Goal: Information Seeking & Learning: Find specific fact

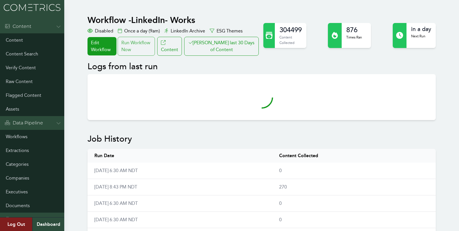
click at [142, 47] on div "Run Workflow Now" at bounding box center [136, 46] width 37 height 19
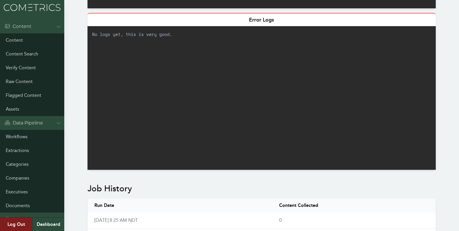
scroll to position [399, 0]
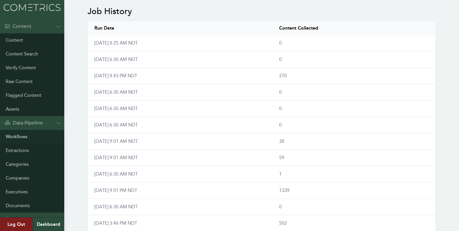
click at [15, 136] on link "Workflows" at bounding box center [32, 137] width 64 height 14
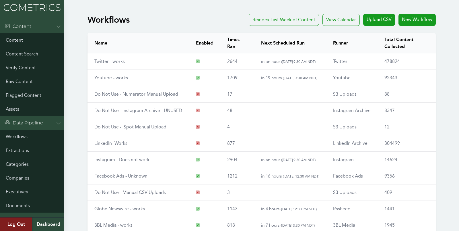
scroll to position [65, 0]
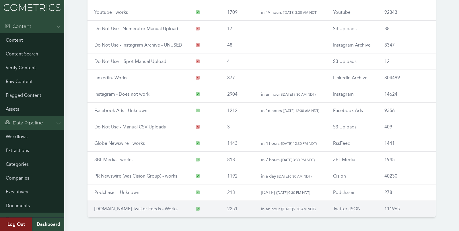
click at [103, 206] on link "RSS.app Twitter Feeds - Works" at bounding box center [135, 208] width 83 height 5
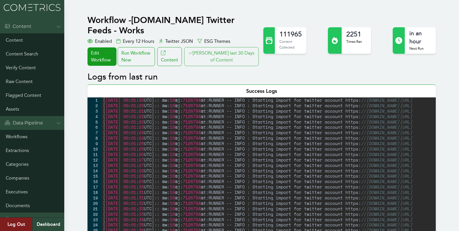
click at [211, 47] on button "[PERSON_NAME] last 30 Days of Content" at bounding box center [221, 56] width 75 height 19
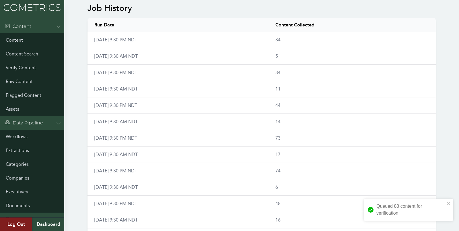
scroll to position [410, 0]
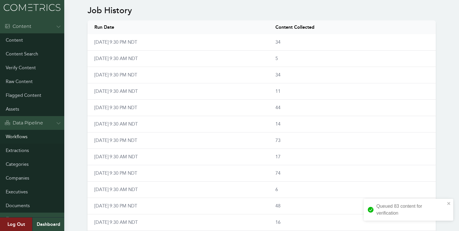
click at [19, 135] on link "Workflows" at bounding box center [32, 137] width 64 height 14
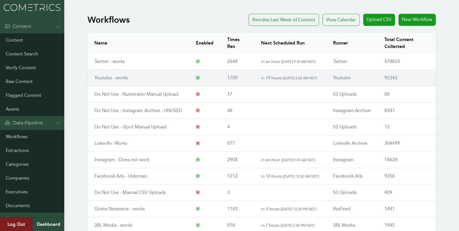
click at [100, 76] on link "Youtube - works" at bounding box center [111, 77] width 34 height 5
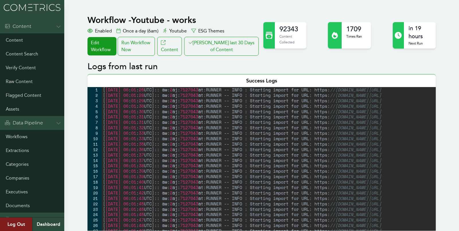
click at [238, 46] on button "[PERSON_NAME] last 30 Days of Content" at bounding box center [221, 46] width 75 height 19
click at [209, 42] on button "[PERSON_NAME] last 30 Days of Content" at bounding box center [221, 46] width 75 height 19
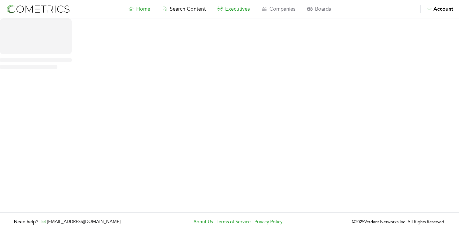
click at [229, 11] on span "Executives" at bounding box center [237, 9] width 25 height 6
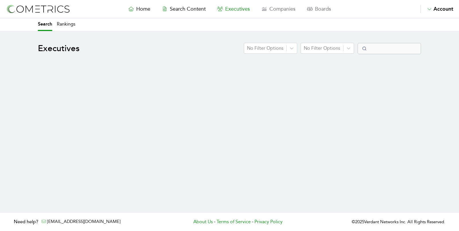
select select "50"
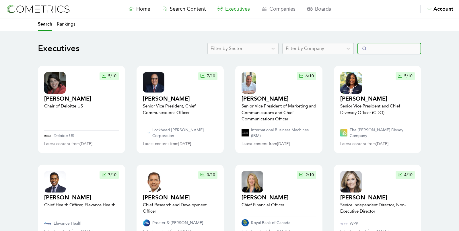
click at [402, 45] on input "Search" at bounding box center [390, 48] width 64 height 11
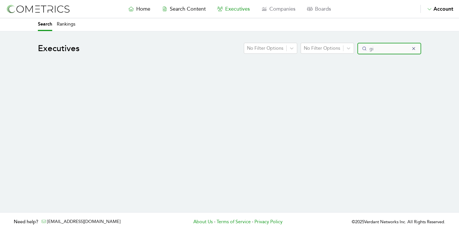
type input "g"
select select "50"
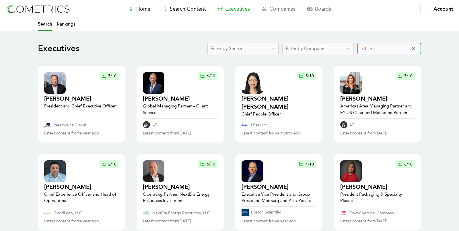
type input "pat"
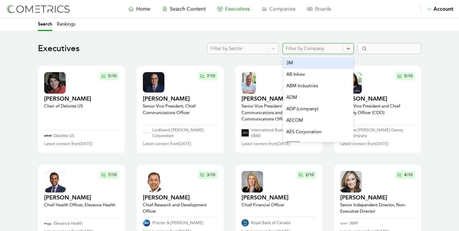
click at [304, 49] on div at bounding box center [313, 48] width 54 height 8
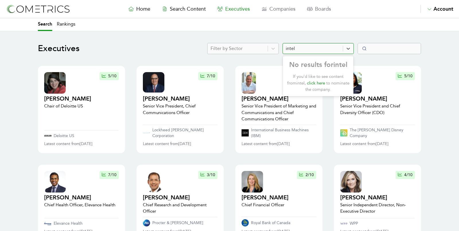
type input "intel"
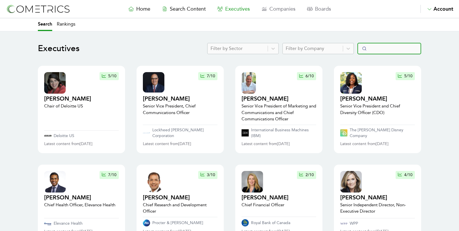
click at [388, 46] on input "Search" at bounding box center [390, 48] width 64 height 11
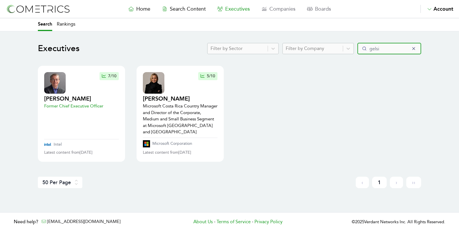
type input "gelsi"
click at [69, 98] on h2 "[PERSON_NAME]" at bounding box center [73, 99] width 59 height 8
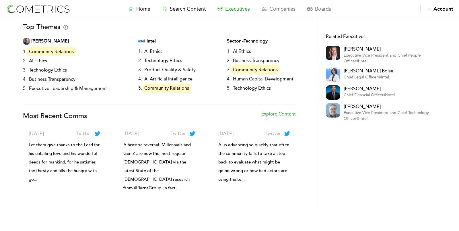
scroll to position [103, 0]
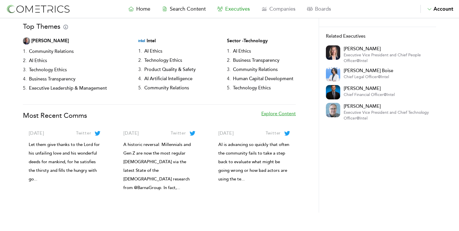
click at [273, 110] on link "Explore Content" at bounding box center [278, 118] width 34 height 16
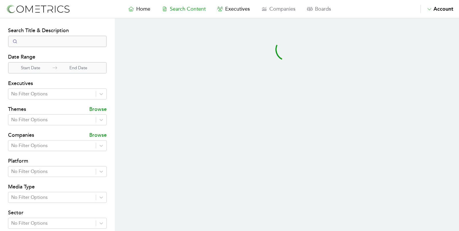
click at [61, 181] on div "Search Title & Description Date Range Start Date End Date Executives No Filter …" at bounding box center [57, 155] width 99 height 259
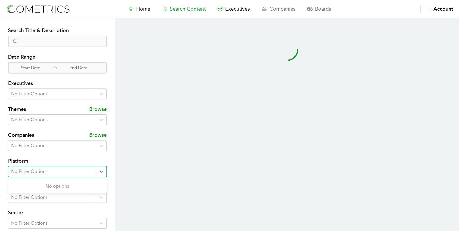
click at [51, 172] on div at bounding box center [52, 171] width 82 height 8
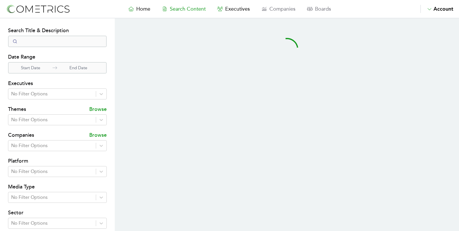
click at [115, 140] on section at bounding box center [287, 156] width 344 height 276
select select "50"
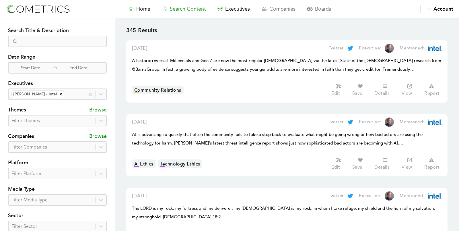
click at [88, 183] on div "Search Title & Description Date Range Start Date End Date Executives [PERSON_NA…" at bounding box center [57, 164] width 99 height 277
click at [79, 177] on div "Filter Platform" at bounding box center [52, 173] width 87 height 10
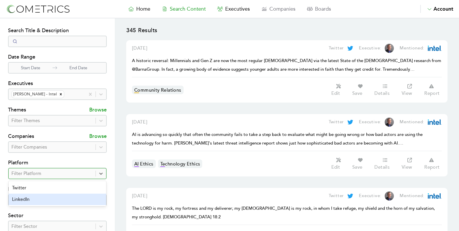
click at [71, 197] on div "LinkedIn" at bounding box center [58, 198] width 98 height 11
